Goal: Task Accomplishment & Management: Use online tool/utility

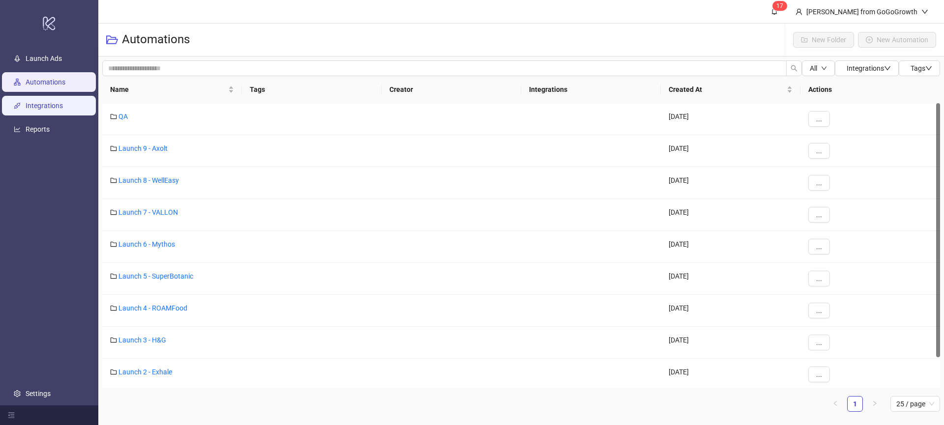
click at [54, 105] on link "Integrations" at bounding box center [44, 106] width 37 height 8
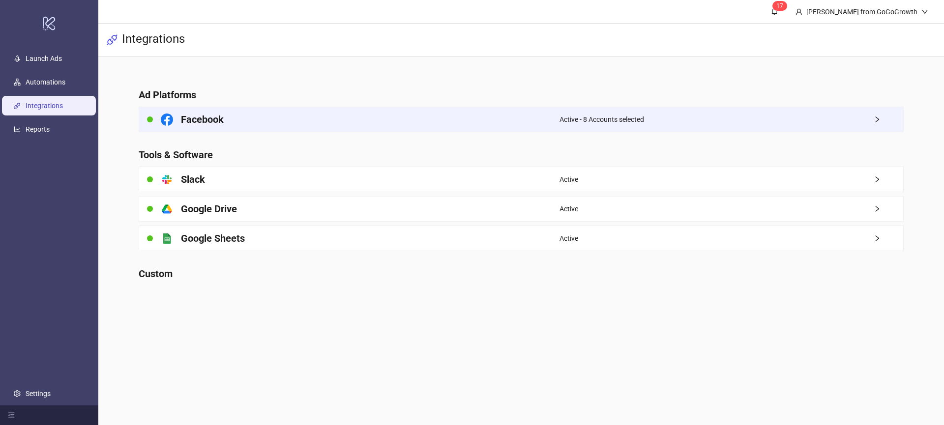
click at [266, 126] on div "Facebook" at bounding box center [349, 119] width 420 height 25
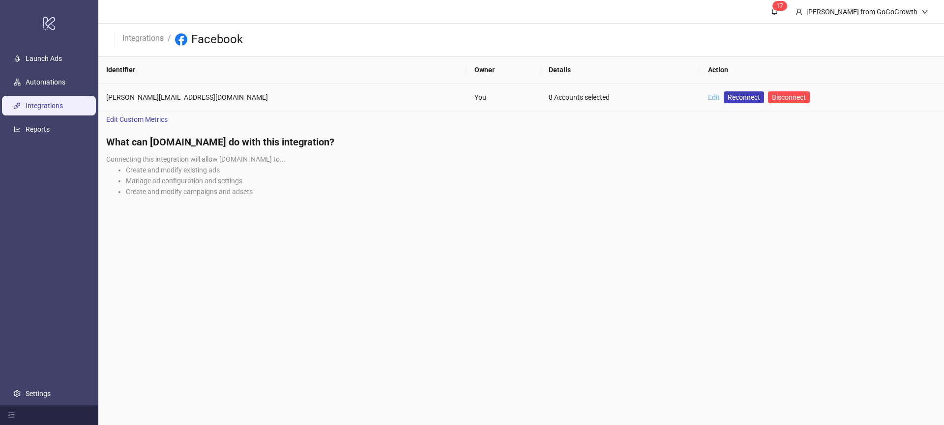
click at [708, 98] on link "Edit" at bounding box center [714, 97] width 12 height 8
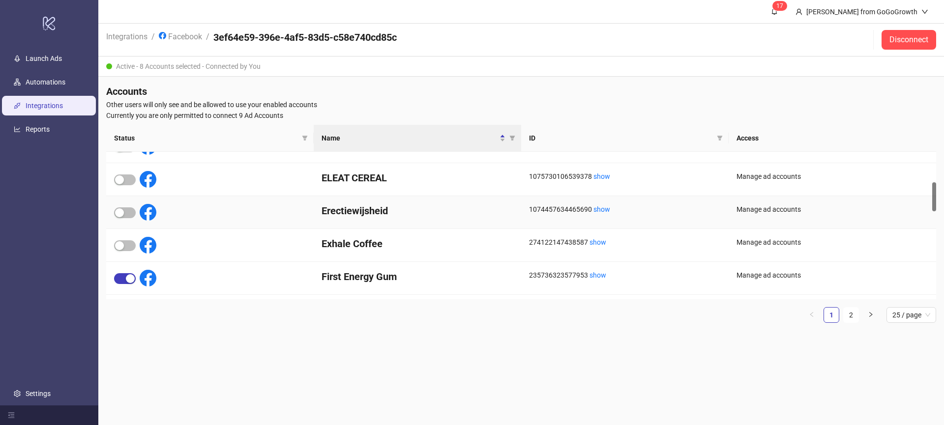
scroll to position [139, 0]
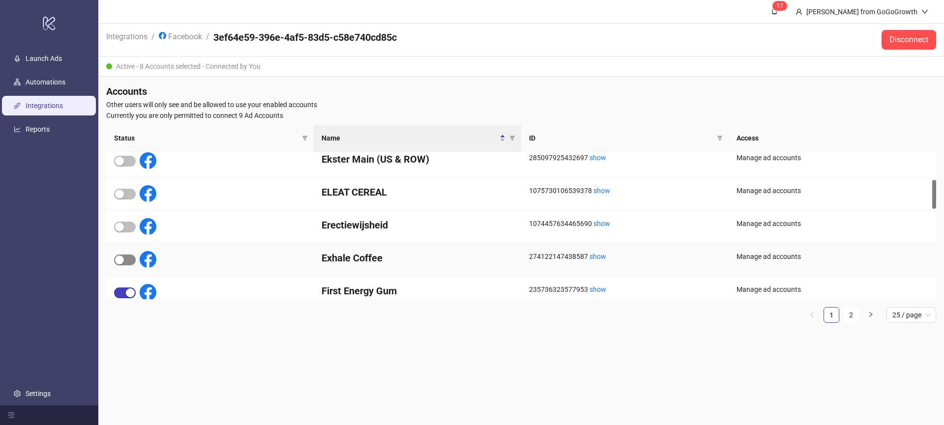
click at [129, 262] on span "button" at bounding box center [125, 260] width 22 height 11
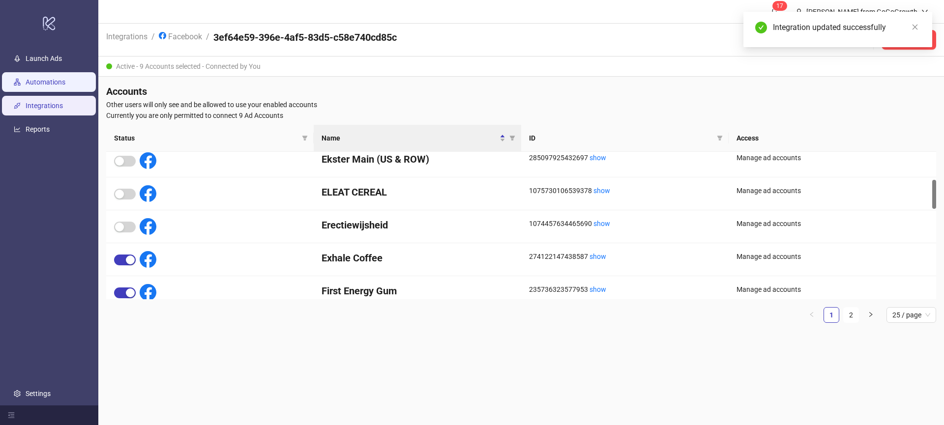
click at [48, 81] on link "Automations" at bounding box center [46, 82] width 40 height 8
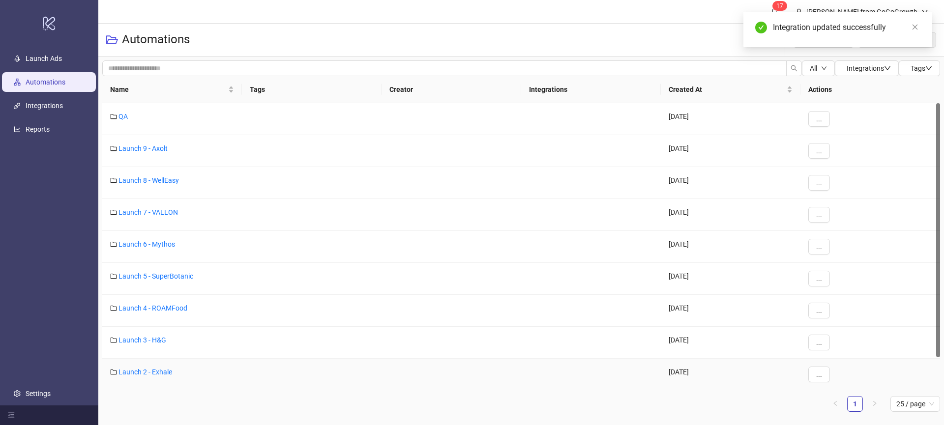
scroll to position [15, 0]
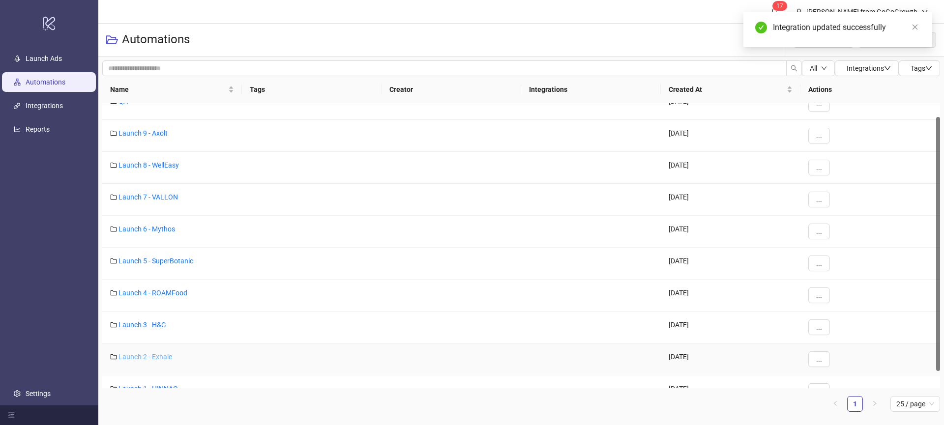
click at [152, 357] on link "Launch 2 - Exhale" at bounding box center [145, 357] width 54 height 8
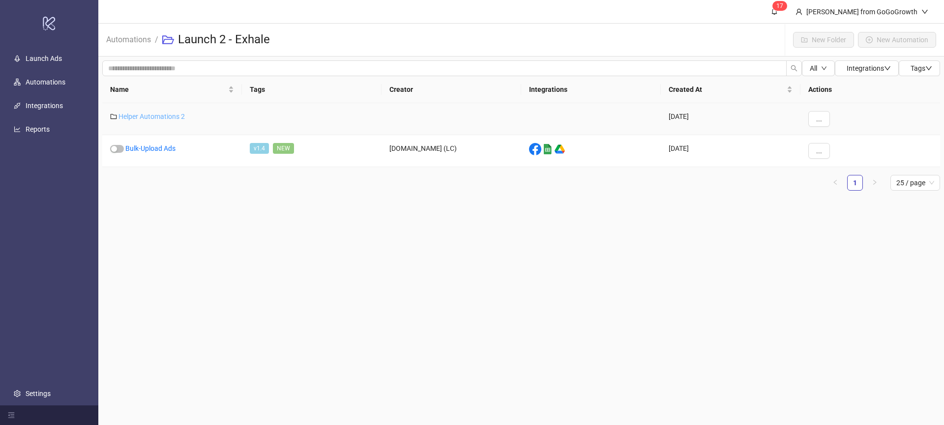
click at [157, 113] on link "Helper Automations 2" at bounding box center [151, 117] width 66 height 8
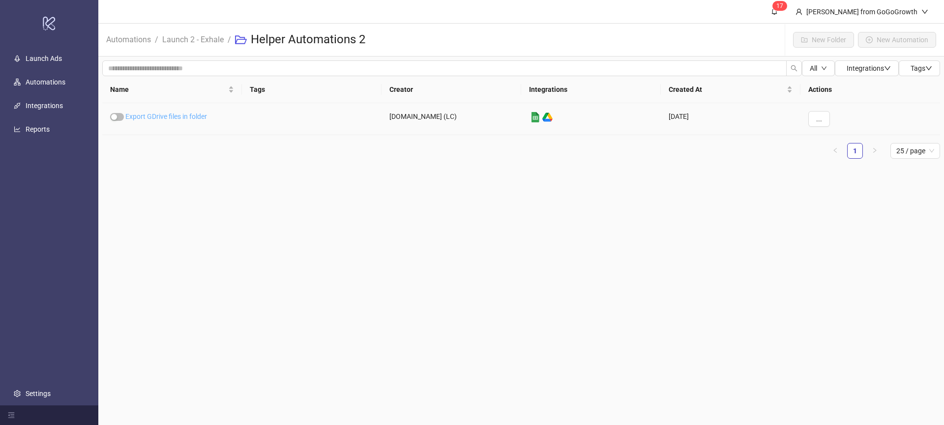
click at [176, 116] on link "Export GDrive files in folder" at bounding box center [166, 117] width 82 height 8
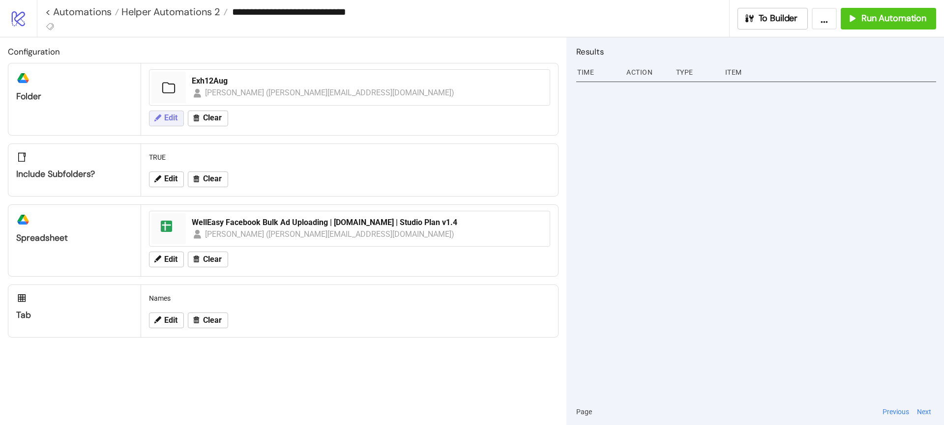
click at [157, 117] on icon at bounding box center [157, 117] width 7 height 7
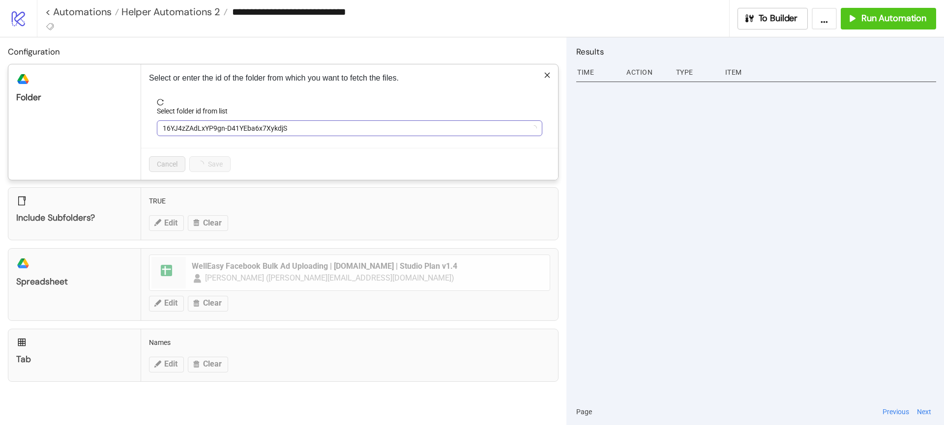
click at [209, 126] on span "16YJ4zZAdLxYP9gn-D41YEba6x7XykdjS" at bounding box center [350, 128] width 374 height 15
click at [208, 132] on span "Exh12Aug" at bounding box center [350, 128] width 374 height 15
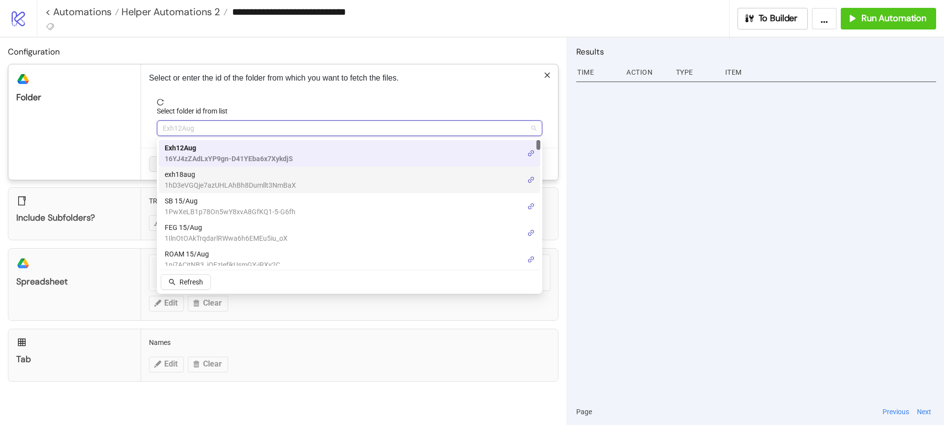
click at [204, 169] on span "exh18aug" at bounding box center [230, 174] width 131 height 11
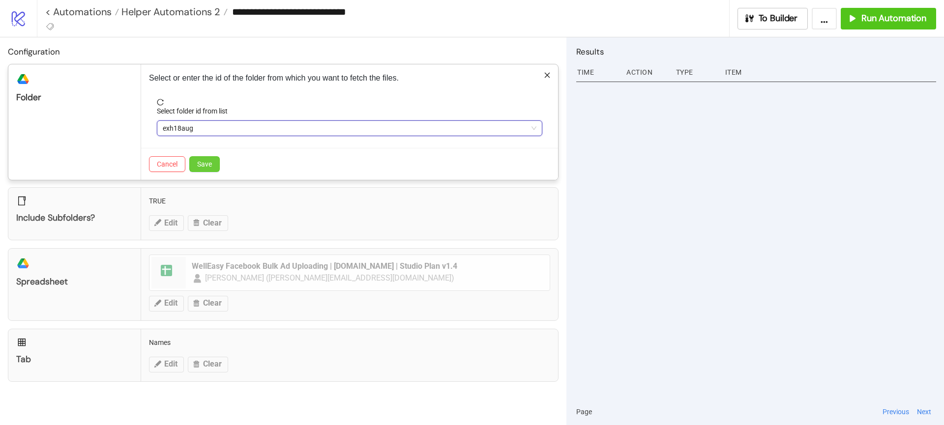
click at [211, 161] on span "Save" at bounding box center [204, 164] width 15 height 8
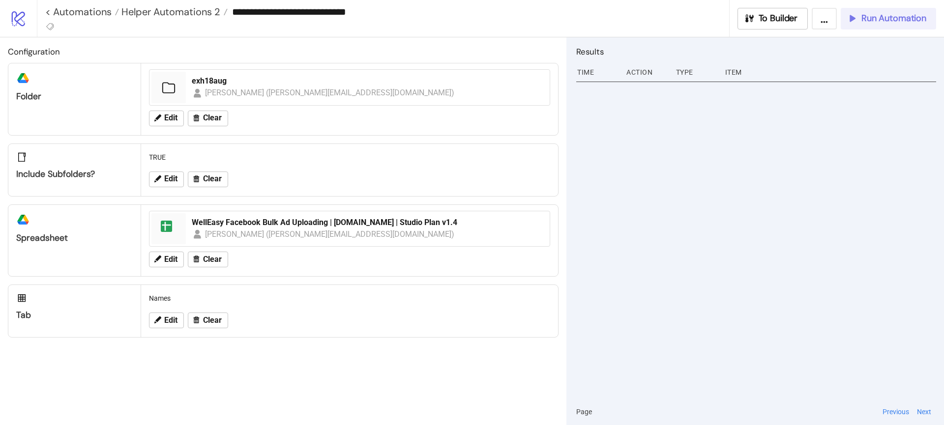
click at [871, 15] on span "Run Automation" at bounding box center [893, 18] width 65 height 11
click at [206, 11] on span "Helper Automations 2" at bounding box center [169, 11] width 101 height 13
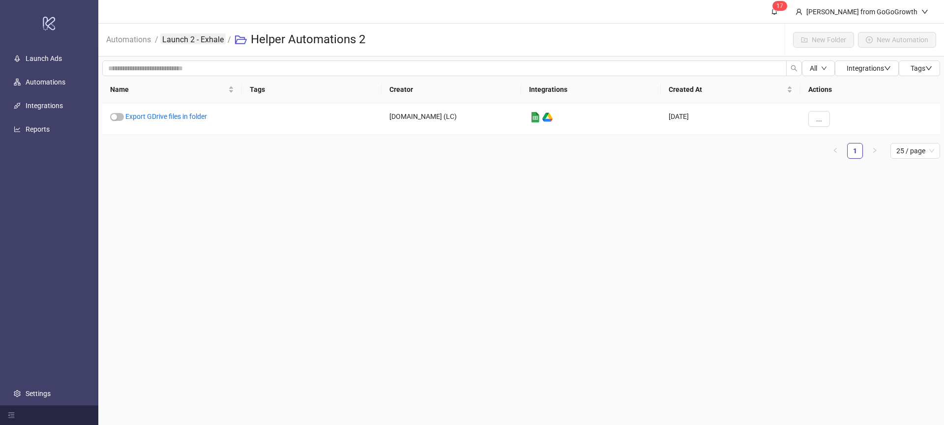
click at [214, 38] on link "Launch 2 - Exhale" at bounding box center [192, 38] width 65 height 11
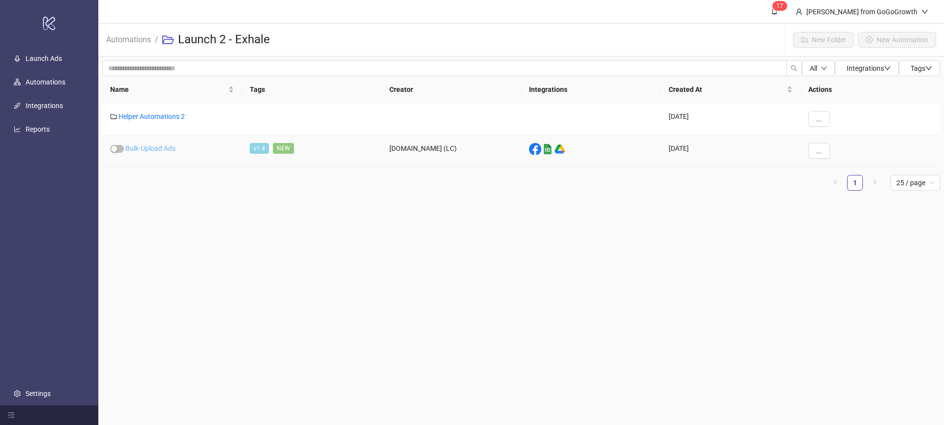
click at [157, 146] on link "Bulk-Upload Ads" at bounding box center [150, 148] width 50 height 8
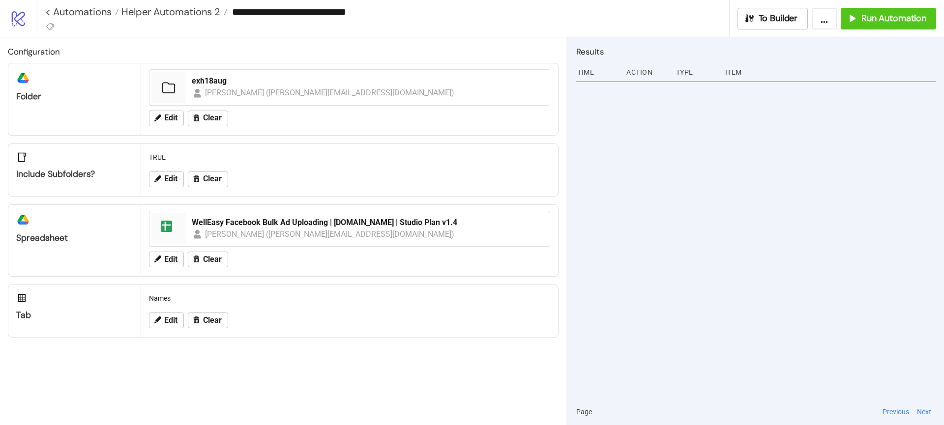
type input "**********"
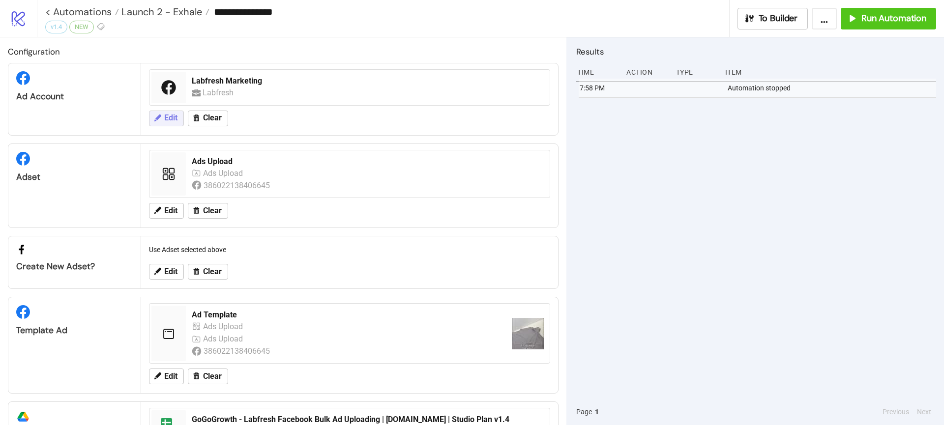
click at [163, 122] on button "Edit" at bounding box center [166, 119] width 35 height 16
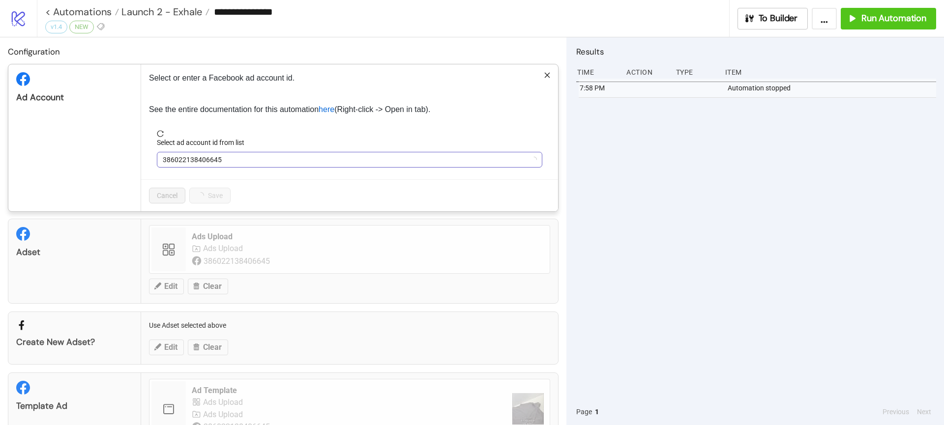
click at [224, 156] on span "386022138406645" at bounding box center [350, 159] width 374 height 15
click at [225, 158] on span "Labfresh Marketing" at bounding box center [350, 159] width 374 height 15
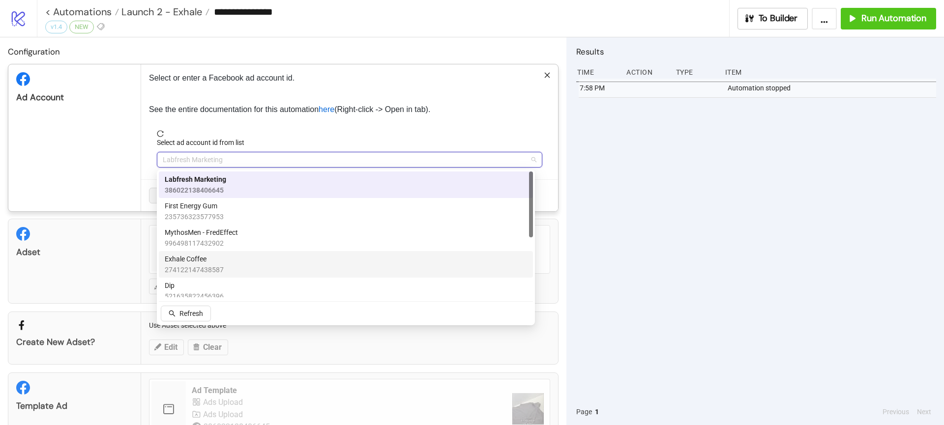
click at [200, 257] on span "Exhale Coffee" at bounding box center [194, 259] width 59 height 11
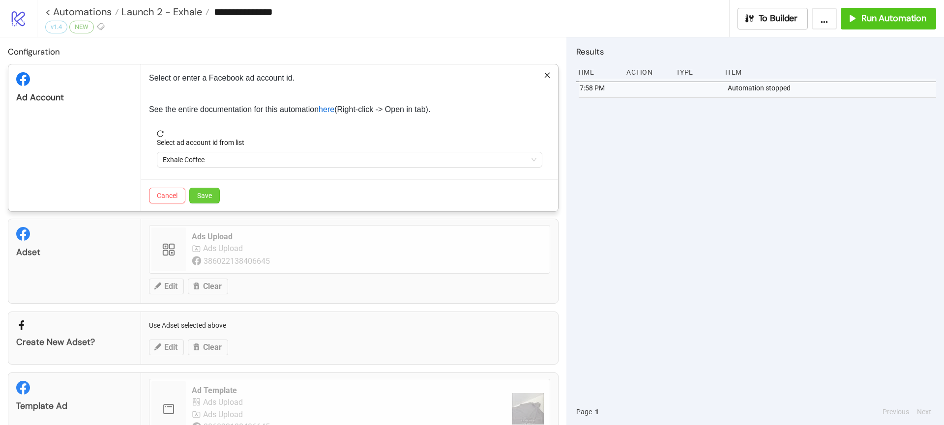
click at [205, 197] on span "Save" at bounding box center [204, 196] width 15 height 8
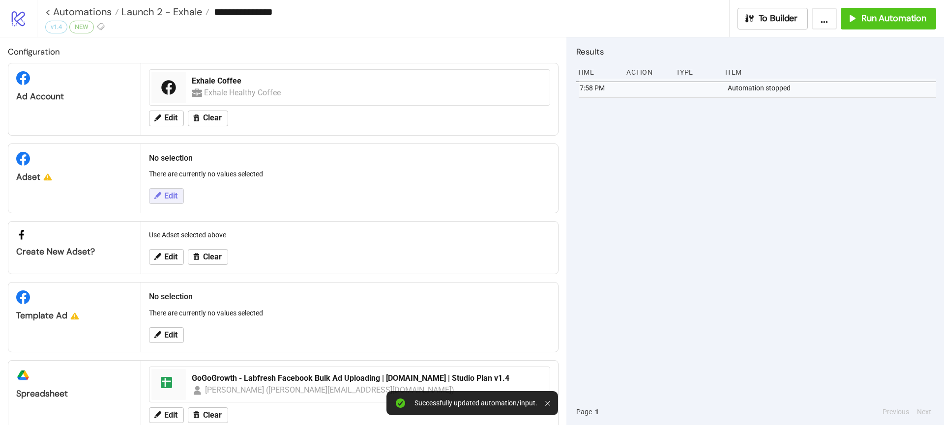
click at [167, 197] on span "Edit" at bounding box center [170, 196] width 13 height 9
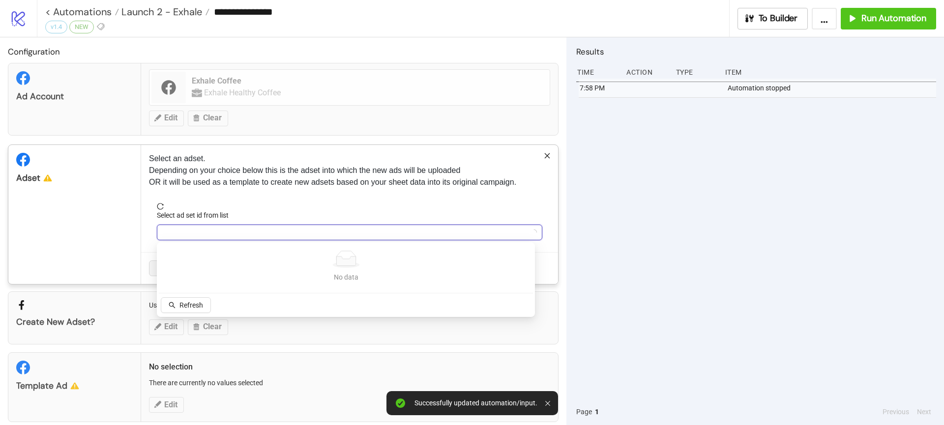
click at [208, 226] on input "Select ad set id from list" at bounding box center [345, 232] width 365 height 15
click at [169, 207] on span "reload" at bounding box center [349, 206] width 385 height 7
click at [183, 228] on input "Select ad set id from list" at bounding box center [345, 232] width 365 height 15
click at [178, 310] on button "Refresh" at bounding box center [186, 305] width 50 height 16
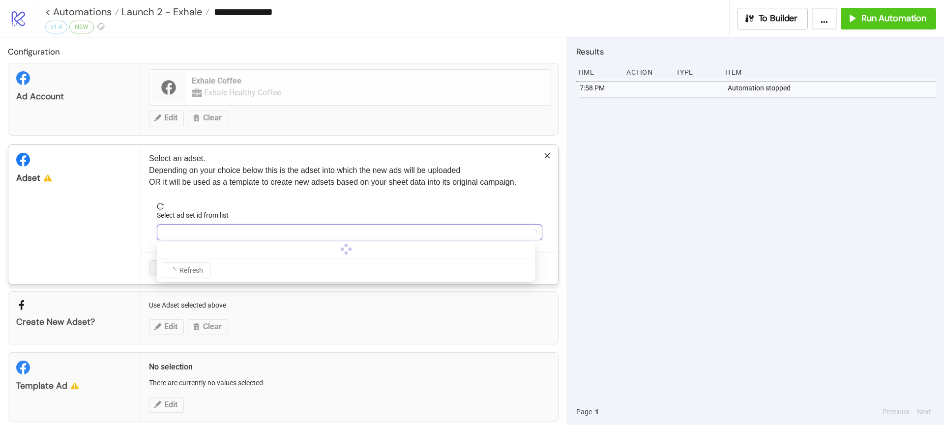
click at [234, 237] on input "Select ad set id from list" at bounding box center [345, 232] width 365 height 15
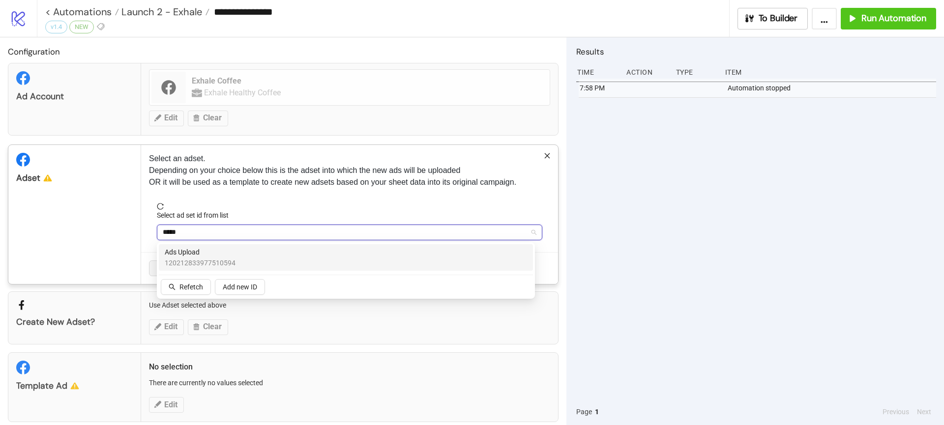
type input "******"
click at [229, 259] on span "120212833977510594" at bounding box center [200, 263] width 71 height 11
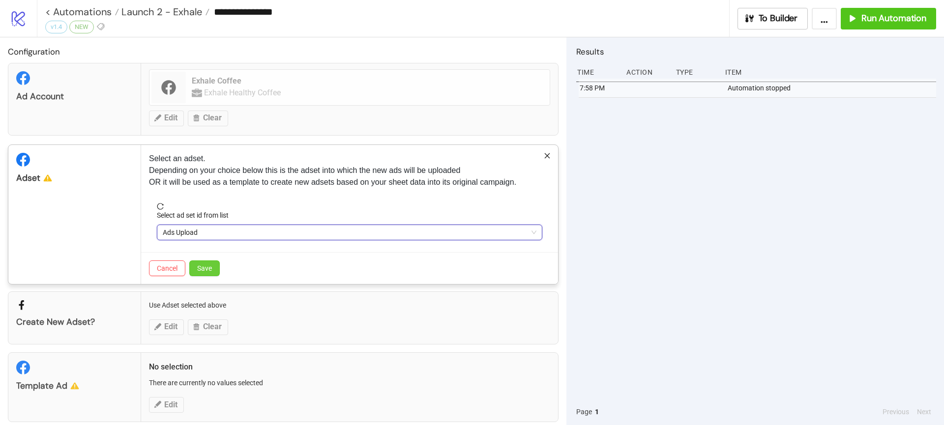
click at [211, 273] on button "Save" at bounding box center [204, 268] width 30 height 16
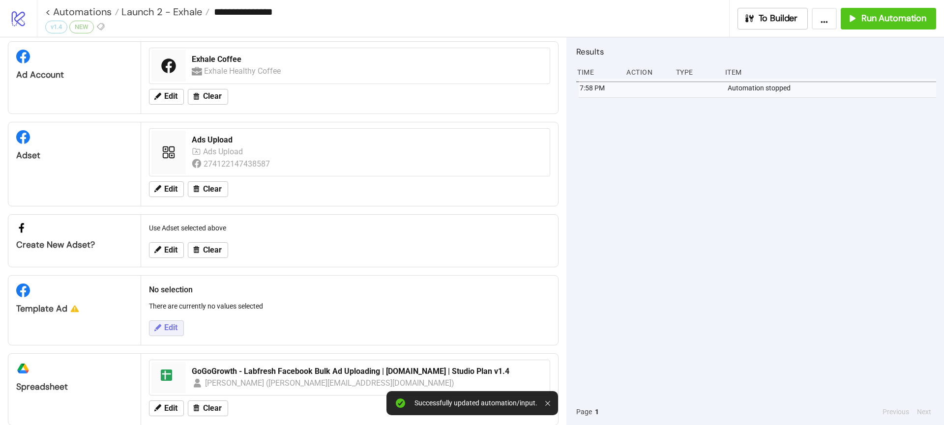
scroll to position [38, 0]
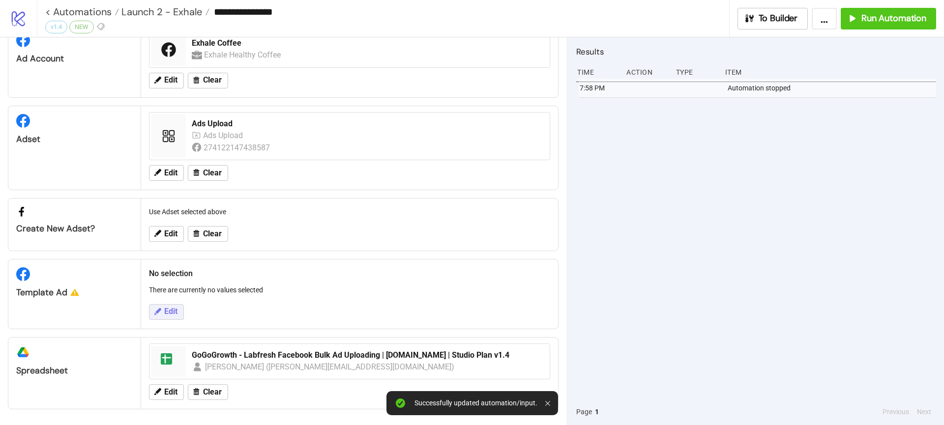
click at [164, 312] on span "Edit" at bounding box center [170, 311] width 13 height 9
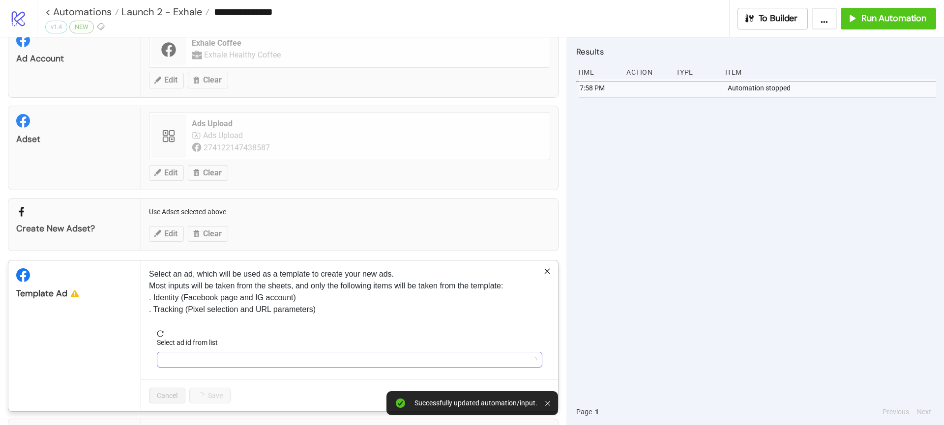
click at [212, 356] on input "Select ad id from list" at bounding box center [345, 359] width 365 height 15
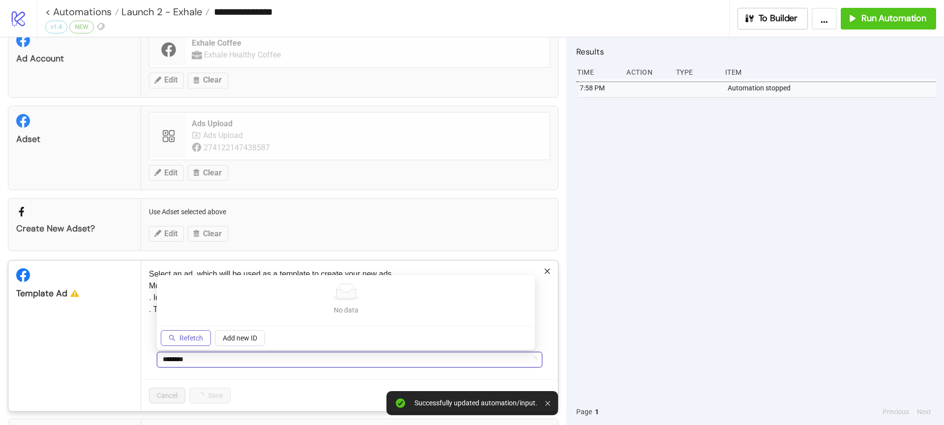
type input "********"
click at [189, 339] on span "Refetch" at bounding box center [191, 338] width 24 height 8
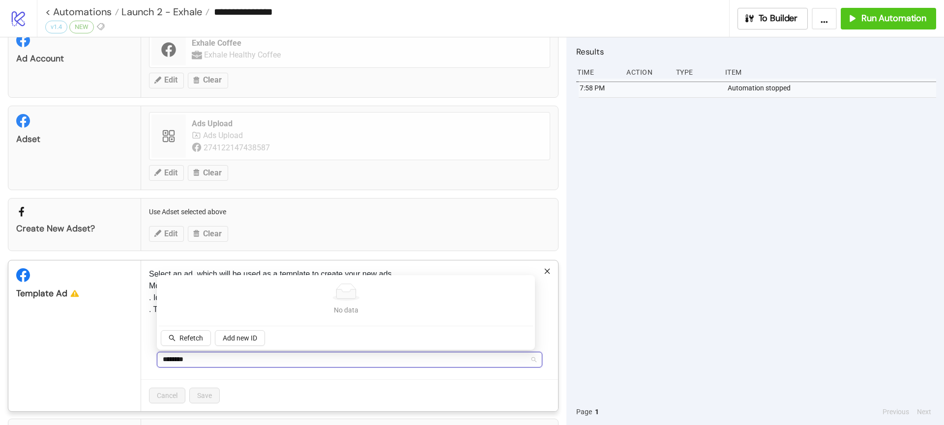
click at [200, 302] on div "No data No data" at bounding box center [346, 300] width 354 height 32
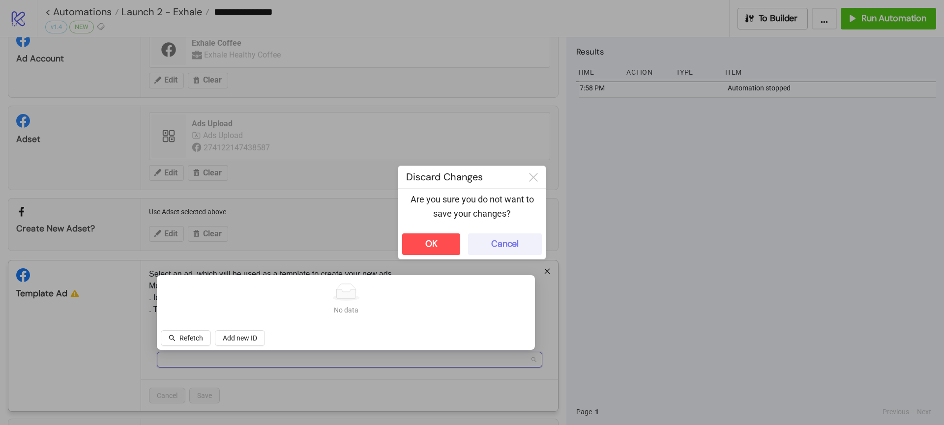
click at [506, 249] on div "Cancel" at bounding box center [505, 243] width 28 height 11
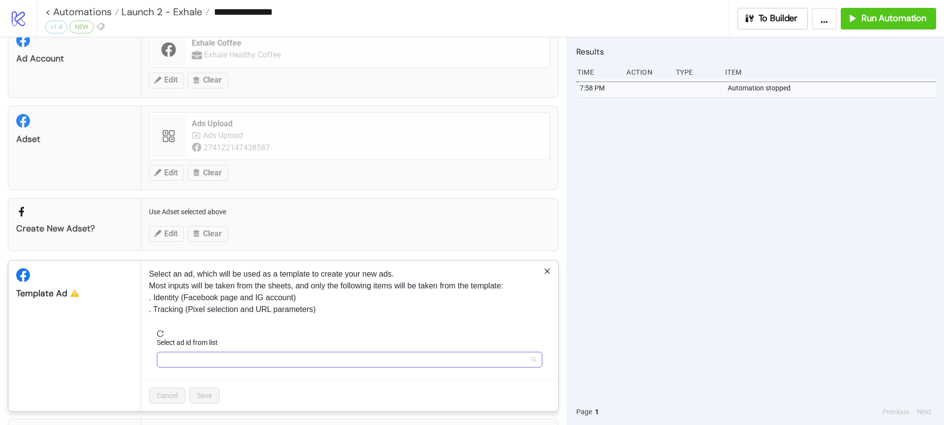
click at [234, 363] on input "Select ad id from list" at bounding box center [345, 359] width 365 height 15
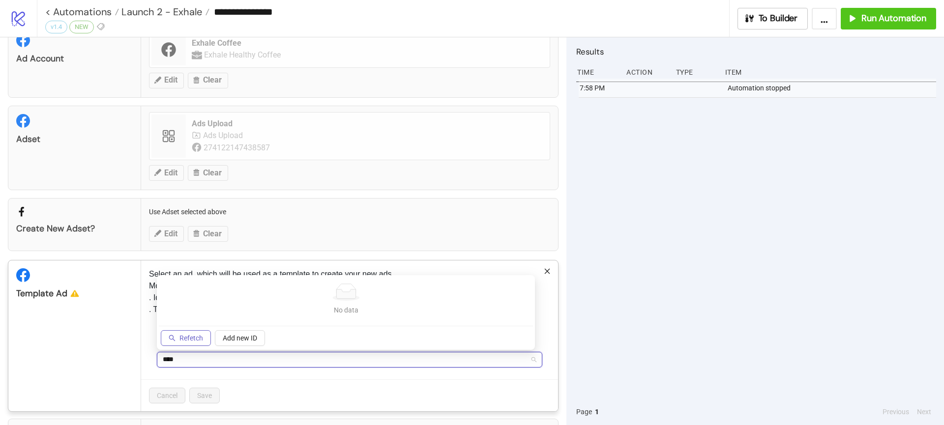
type input "****"
click at [203, 333] on button "Refetch" at bounding box center [186, 338] width 50 height 16
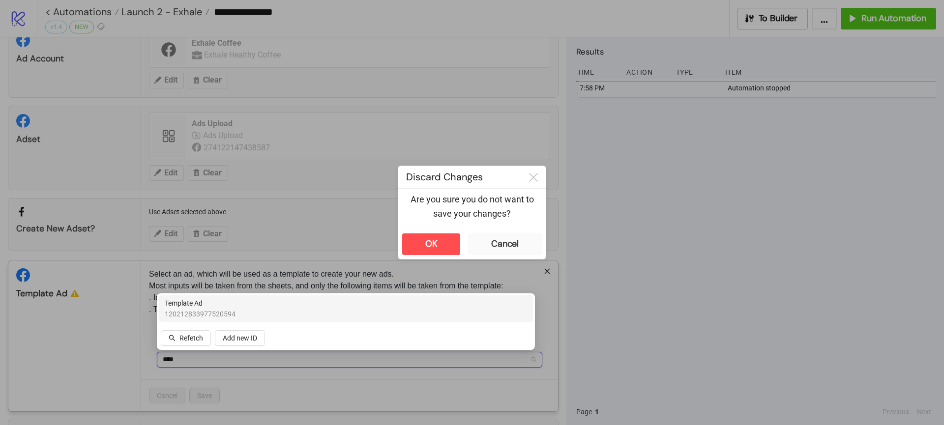
click at [208, 315] on span "120212833977520594" at bounding box center [200, 314] width 71 height 11
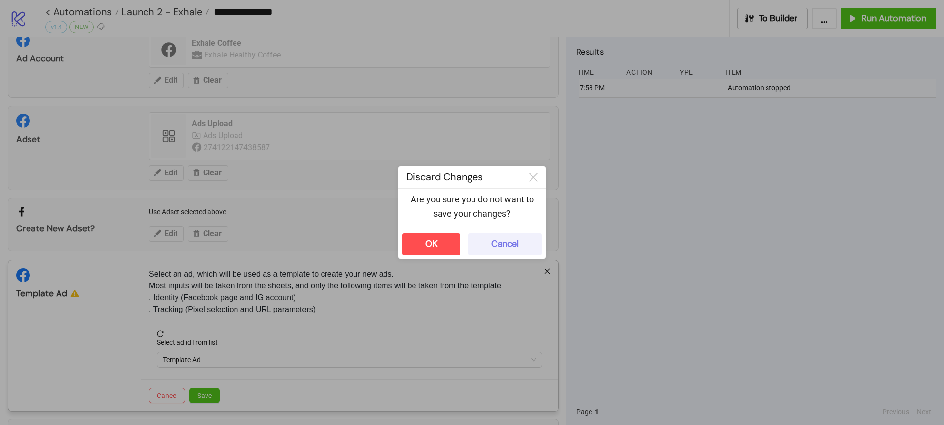
click at [495, 234] on button "Cancel" at bounding box center [505, 244] width 74 height 22
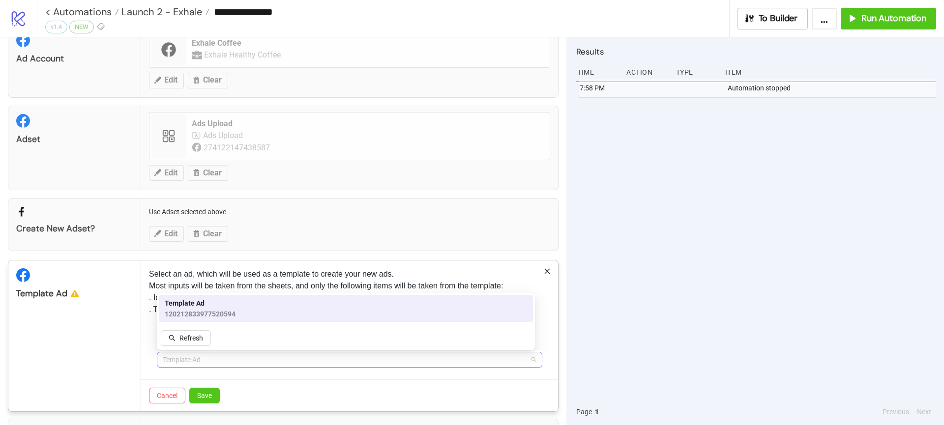
click at [222, 367] on span "Template Ad" at bounding box center [350, 359] width 374 height 15
click at [209, 307] on span "Template Ad" at bounding box center [200, 303] width 71 height 11
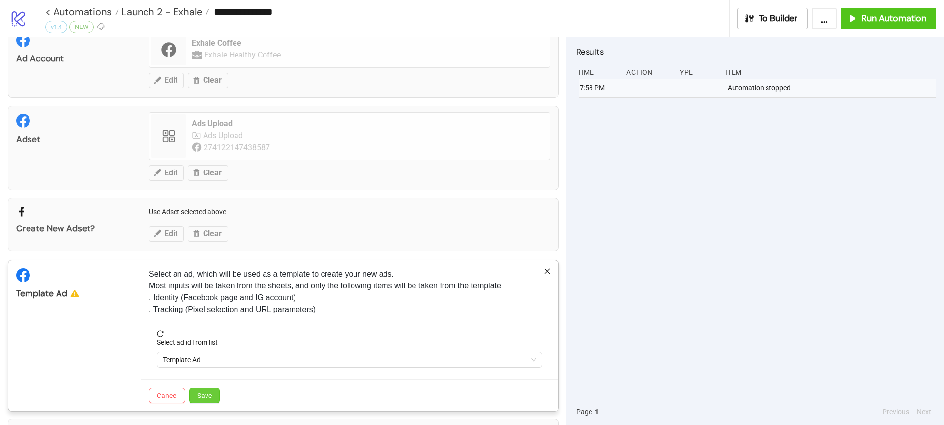
click at [202, 389] on button "Save" at bounding box center [204, 396] width 30 height 16
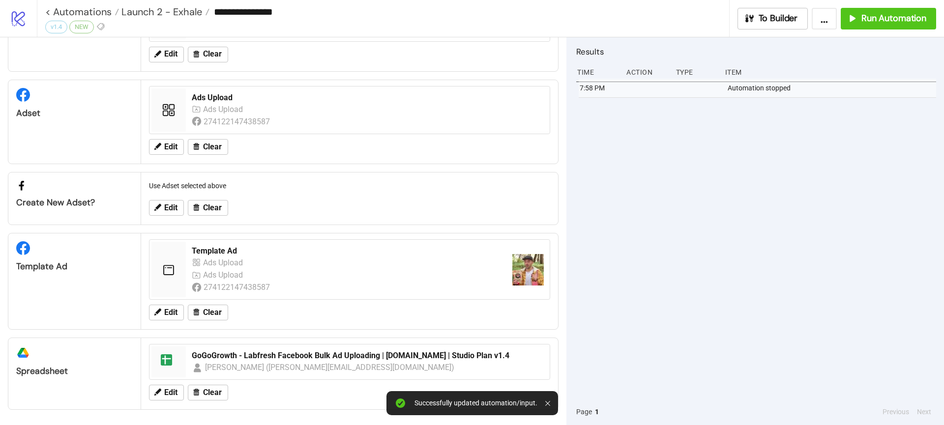
scroll to position [64, 0]
click at [169, 388] on span "Edit" at bounding box center [170, 392] width 13 height 9
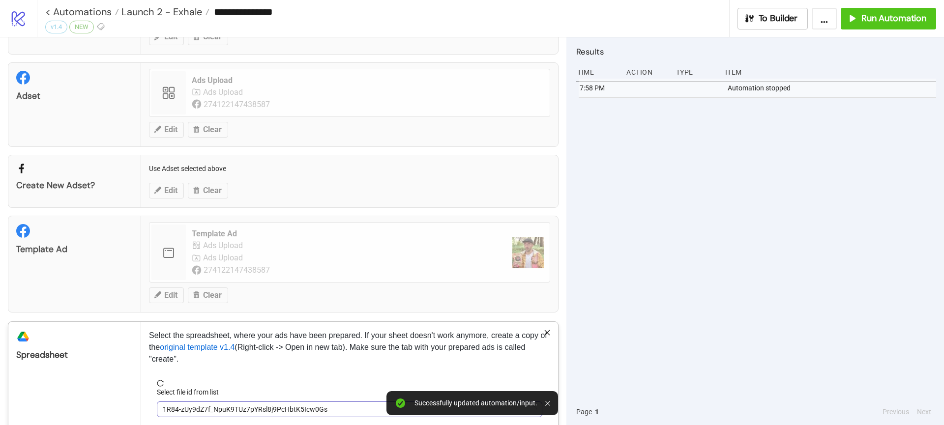
scroll to position [82, 0]
click at [197, 412] on span "1R84-zUy9dZ7f_NpuK9TUz7pYRsl8j9PcHbtK5Icw0Gs" at bounding box center [350, 408] width 374 height 15
click at [218, 412] on span "GoGoGrowth - Labfresh Facebook Bulk Ad Uploading | [DOMAIN_NAME] | Studio Plan …" at bounding box center [350, 410] width 374 height 15
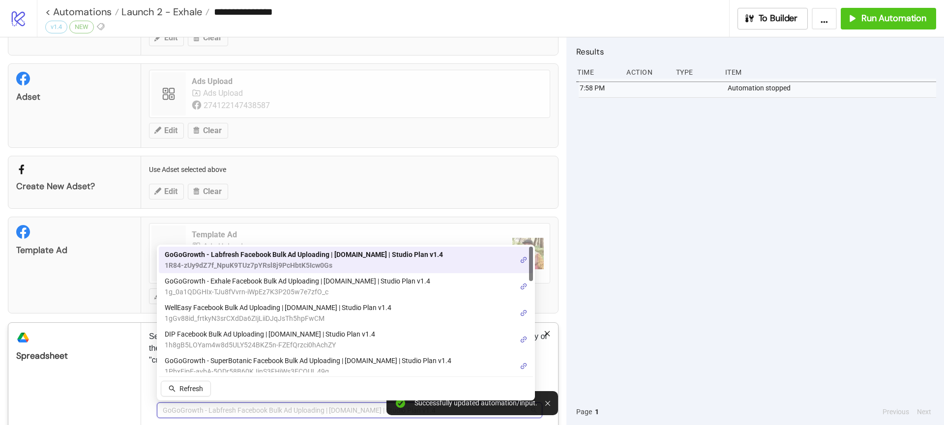
scroll to position [2, 0]
click at [237, 285] on span "1g_0a1QDGHIx-TJu8fVvrn-iWpEz7K3P205w7e7zfO_c" at bounding box center [297, 290] width 265 height 11
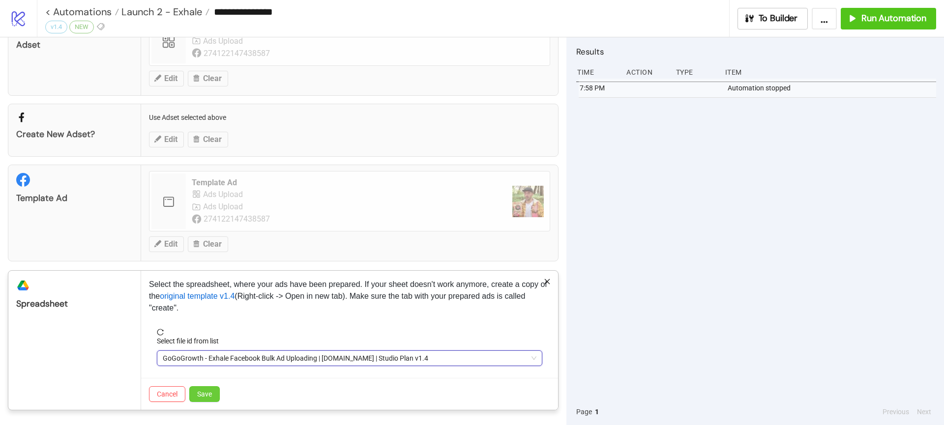
click at [214, 397] on button "Save" at bounding box center [204, 394] width 30 height 16
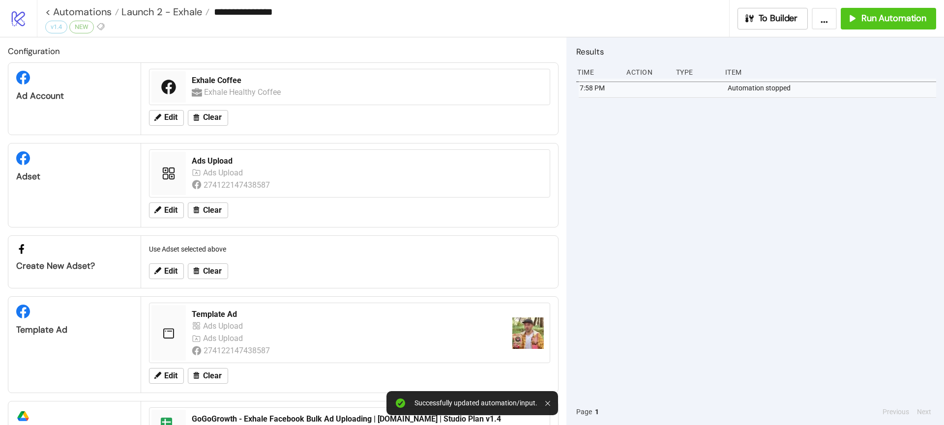
scroll to position [0, 0]
click at [873, 27] on button "Run Automation" at bounding box center [887, 19] width 95 height 22
